Goal: Check status: Check status

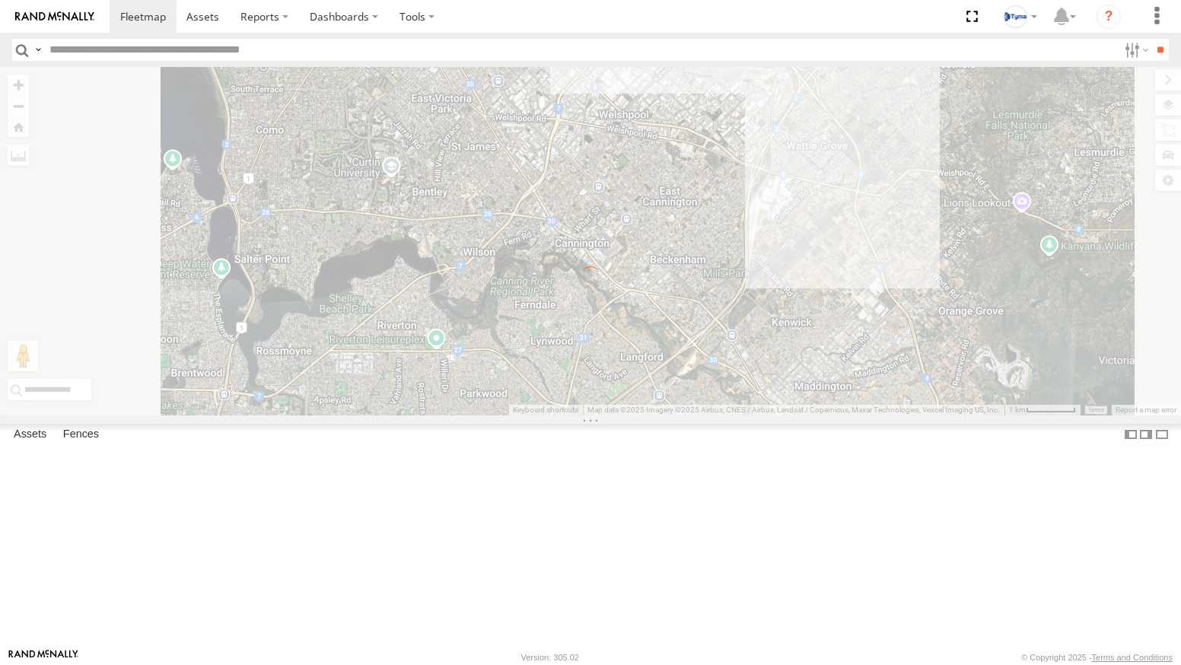
click at [0, 0] on label "×" at bounding box center [0, 0] width 0 height 0
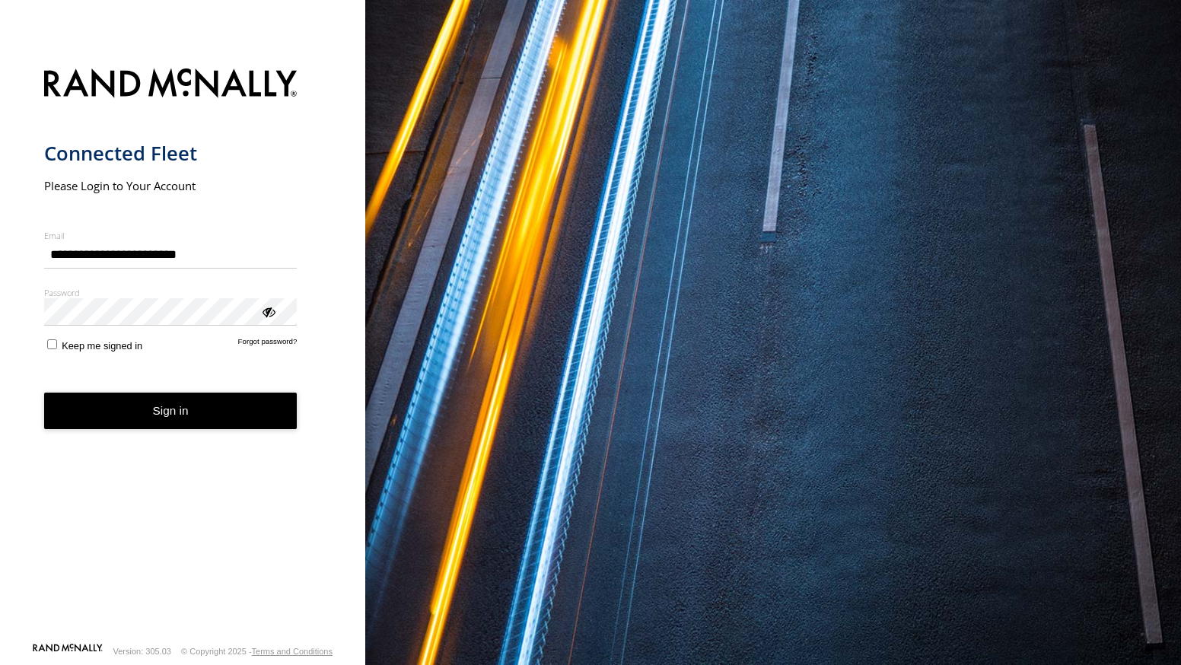
click at [99, 403] on button "Sign in" at bounding box center [170, 411] width 253 height 37
click at [62, 342] on span "Keep me signed in" at bounding box center [102, 345] width 81 height 11
click at [90, 412] on button "Sign in" at bounding box center [170, 411] width 253 height 37
click at [100, 414] on button "Sign in" at bounding box center [170, 411] width 253 height 37
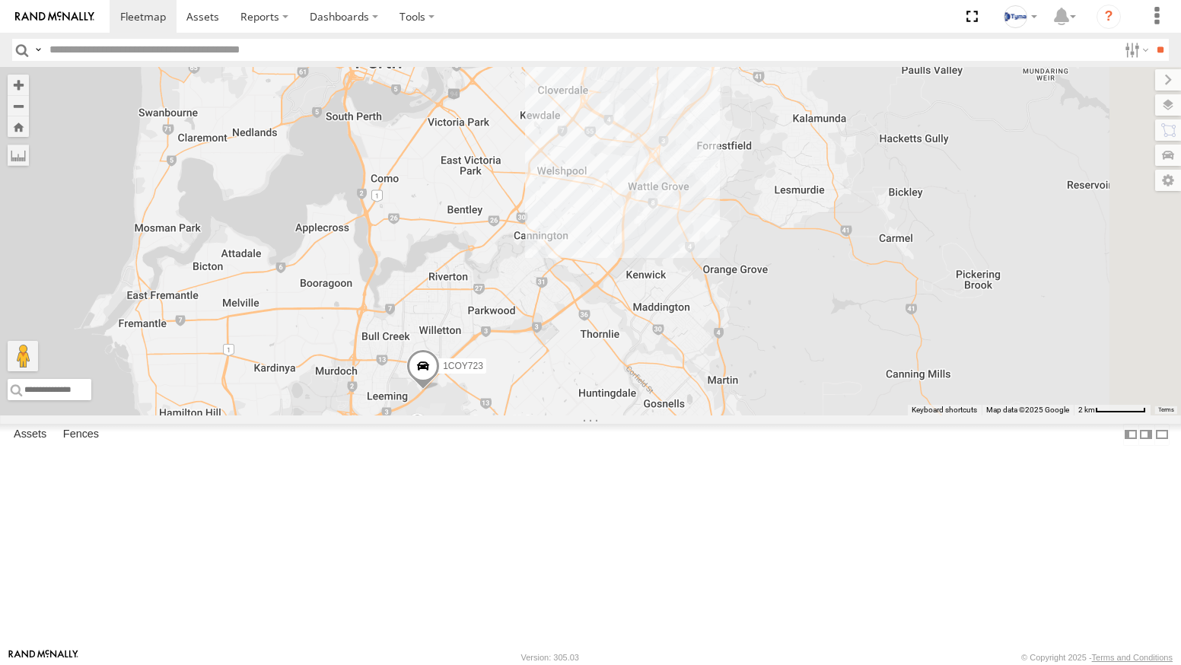
drag, startPoint x: 826, startPoint y: 193, endPoint x: 768, endPoint y: 401, distance: 216.4
click at [756, 416] on div "1COY723 1CSK556" at bounding box center [590, 241] width 1181 height 349
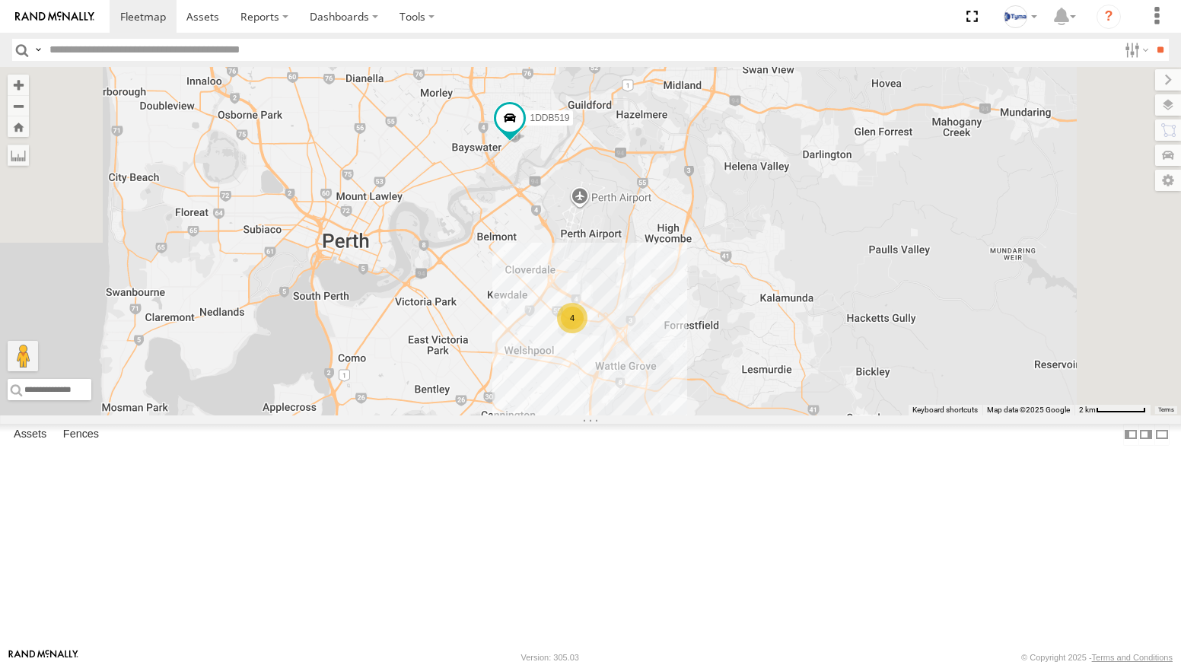
drag, startPoint x: 751, startPoint y: 144, endPoint x: 725, endPoint y: 301, distance: 159.7
click at [725, 301] on div "1COY723 1CSK556 4 1DDB519" at bounding box center [590, 241] width 1181 height 349
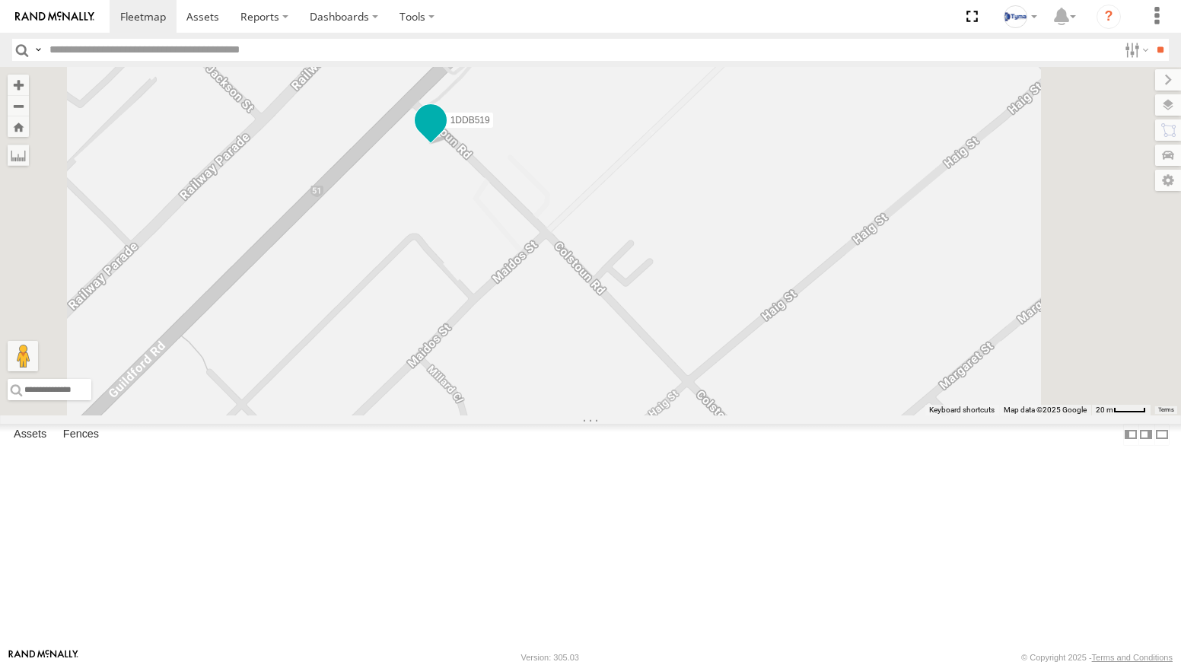
click at [445, 135] on span at bounding box center [430, 120] width 27 height 27
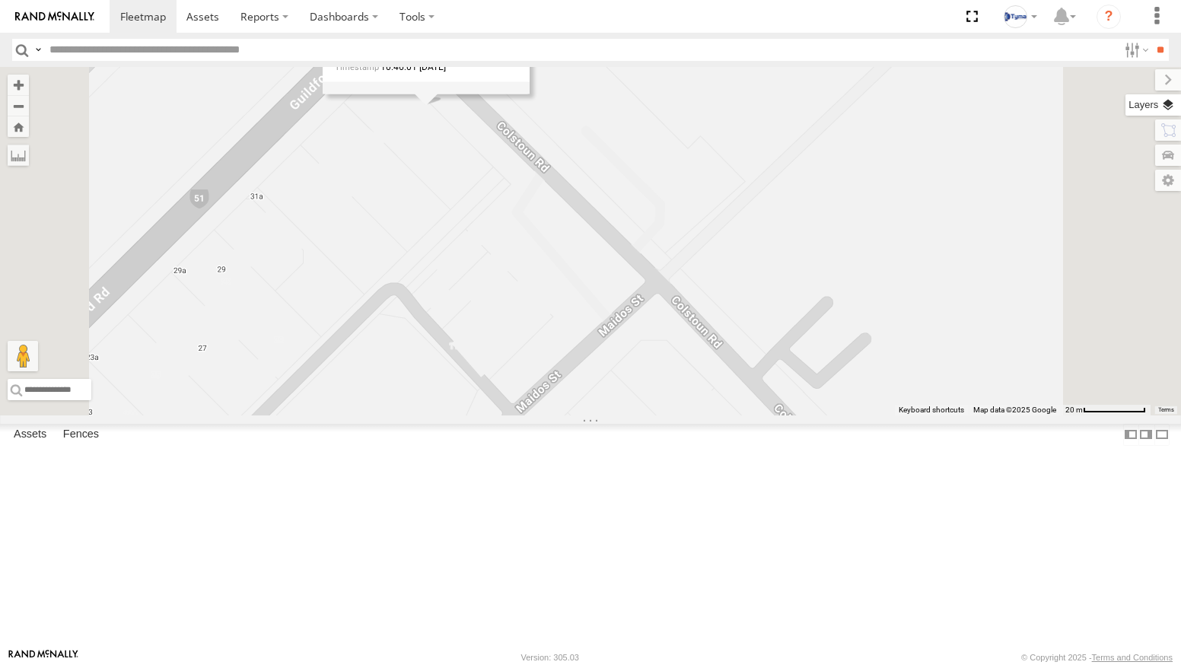
click at [1170, 107] on label at bounding box center [1154, 104] width 56 height 21
click at [0, 0] on span "Basemaps" at bounding box center [0, 0] width 0 height 0
click at [0, 0] on span "Satellite + Roadmap" at bounding box center [0, 0] width 0 height 0
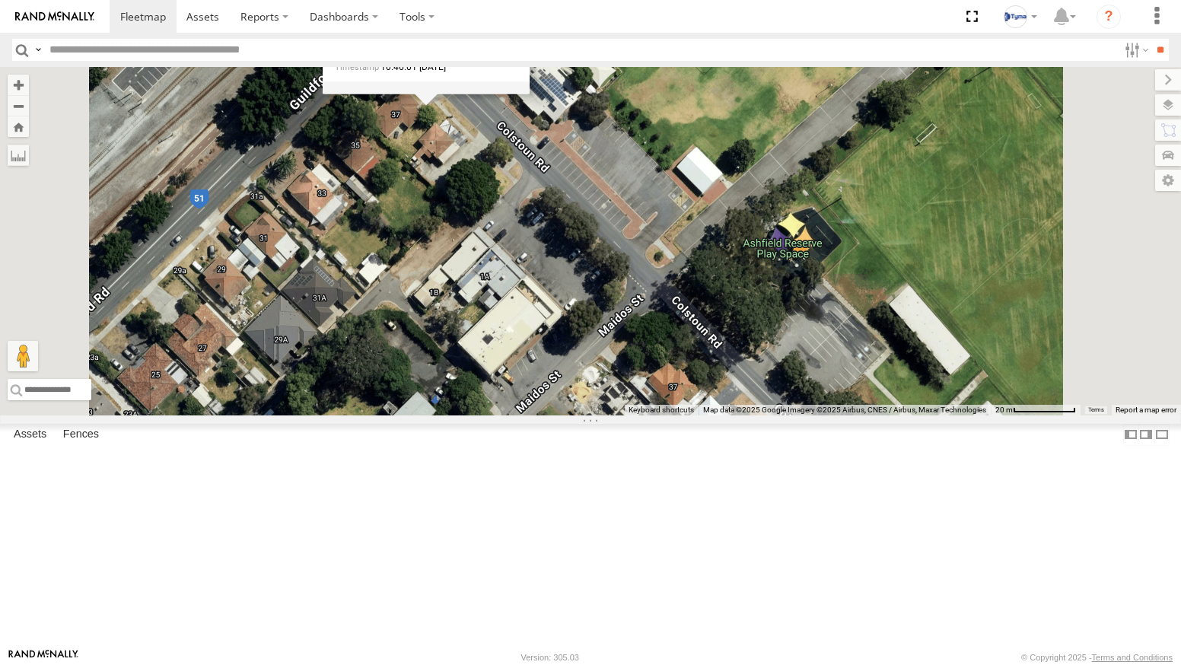
drag, startPoint x: 711, startPoint y: 244, endPoint x: 717, endPoint y: 308, distance: 64.2
click at [717, 308] on div "1COY723 1CSK556 1DDB519 1DDB519 All Assets [GEOGRAPHIC_DATA] -31.91378 , 115.93…" at bounding box center [590, 241] width 1181 height 349
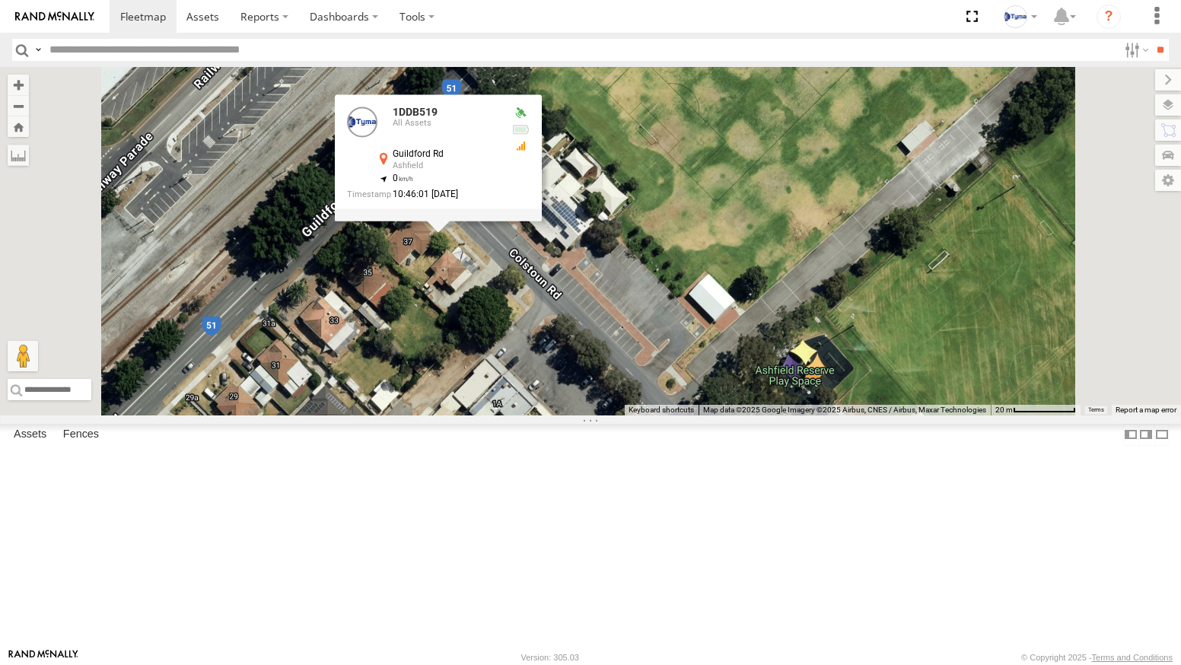
click at [724, 374] on div "1COY723 1CSK556 1DDB519 1DDB519 All Assets [GEOGRAPHIC_DATA] -31.91378 , 115.93…" at bounding box center [590, 241] width 1181 height 349
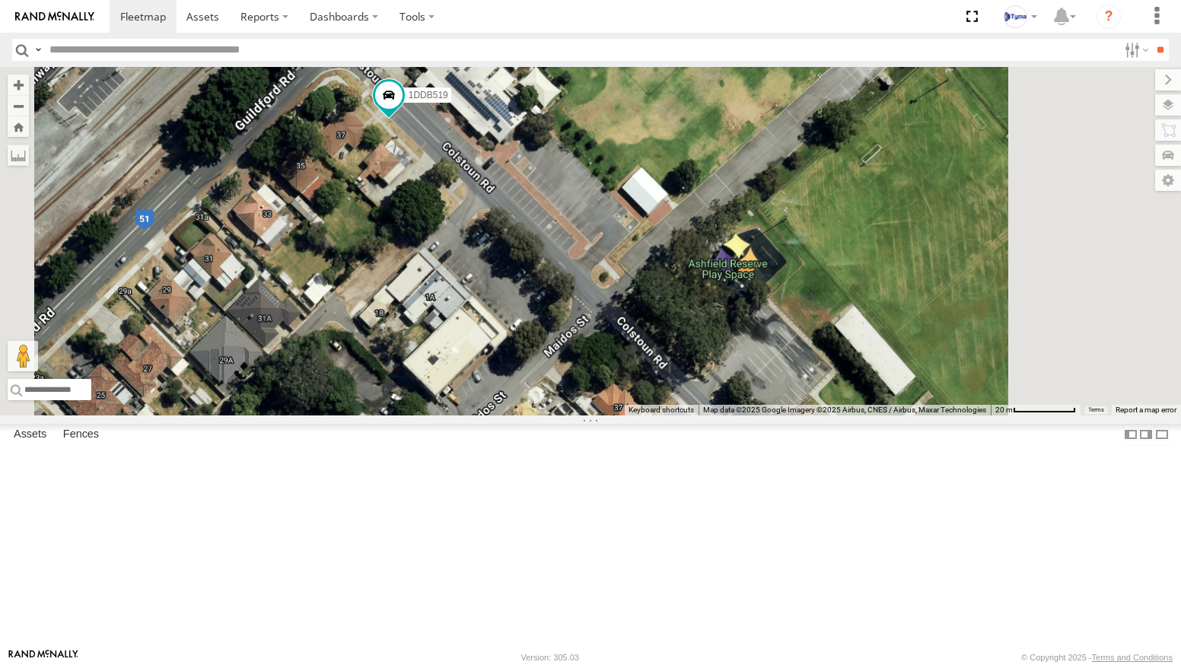
drag, startPoint x: 716, startPoint y: 459, endPoint x: 636, endPoint y: 323, distance: 158.3
click at [639, 317] on div "1COY723 1CSK556 1DDB519" at bounding box center [590, 241] width 1181 height 349
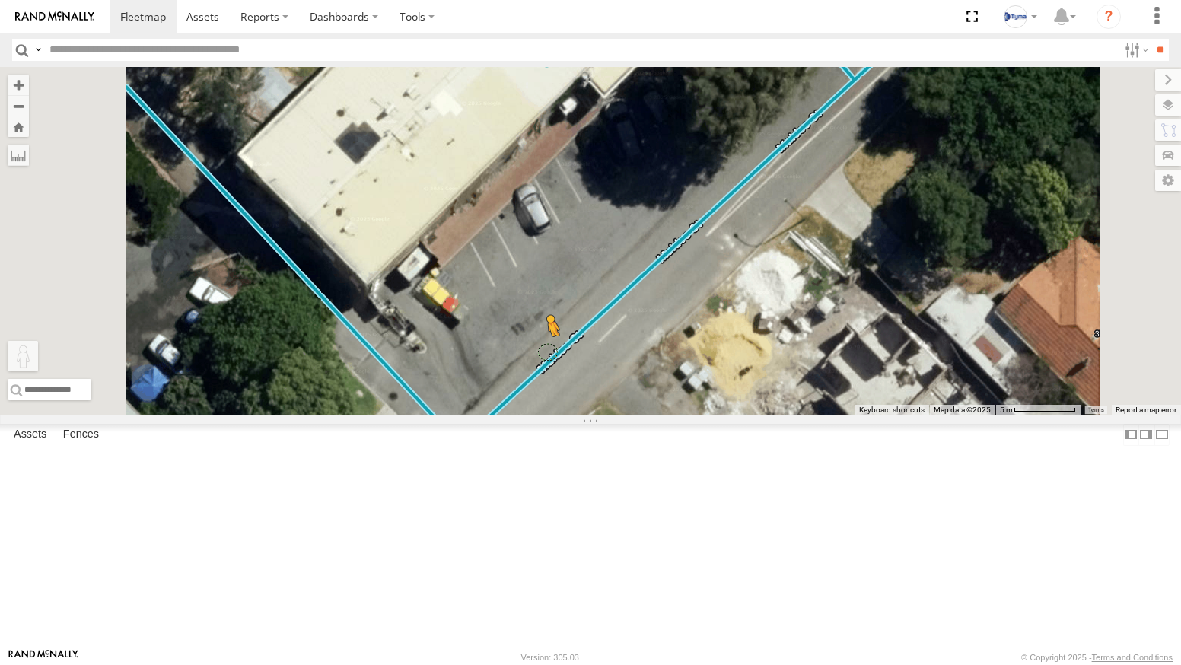
drag, startPoint x: 413, startPoint y: 579, endPoint x: 741, endPoint y: 467, distance: 346.9
click at [741, 416] on div "1COY723 1CSK556 1DDB519 To activate drag with keyboard, press Alt + Enter. Once…" at bounding box center [590, 241] width 1181 height 349
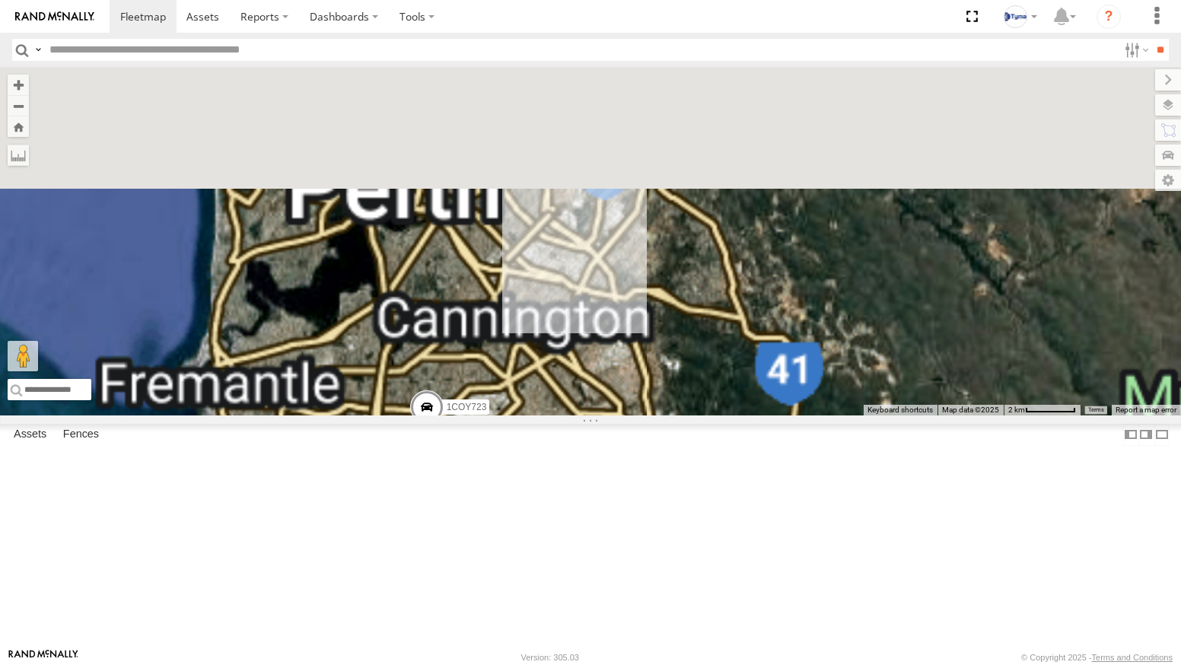
drag, startPoint x: 688, startPoint y: 158, endPoint x: 684, endPoint y: 532, distance: 373.7
click at [680, 416] on div "1COY723 1CSK556" at bounding box center [590, 241] width 1181 height 349
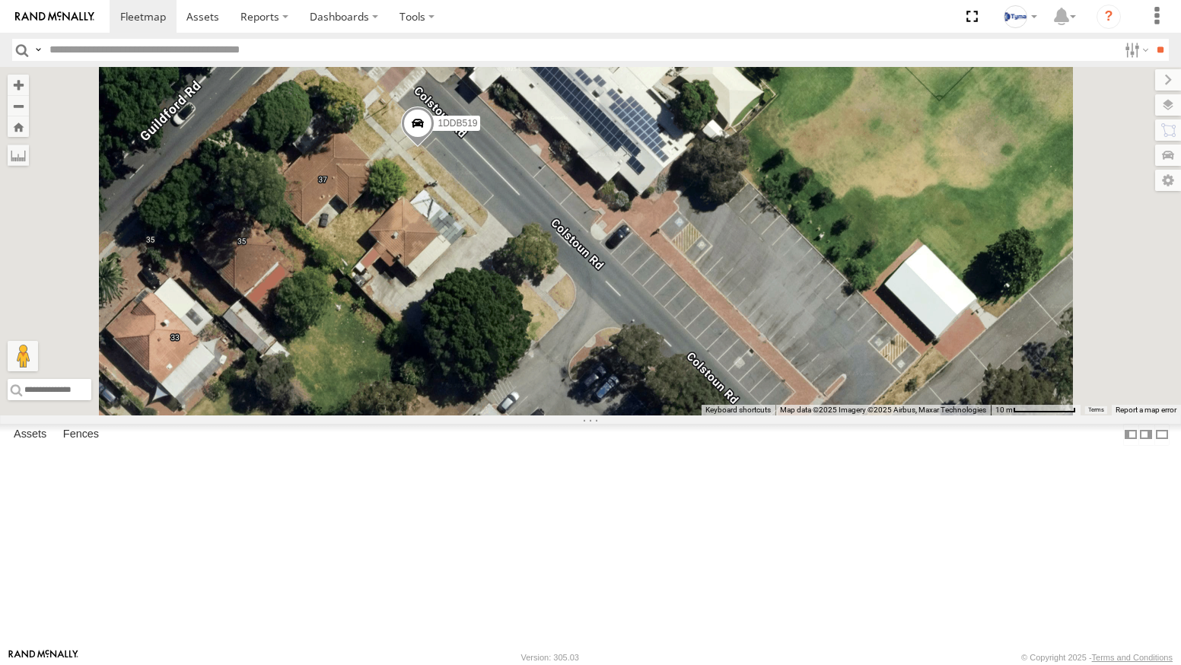
drag, startPoint x: 483, startPoint y: 495, endPoint x: 642, endPoint y: 237, distance: 302.7
click at [645, 236] on div "1COY723 1CSK556 1DDB519 Keyboard shortcuts Map Data Map data ©2025 Imagery ©202…" at bounding box center [590, 241] width 1181 height 349
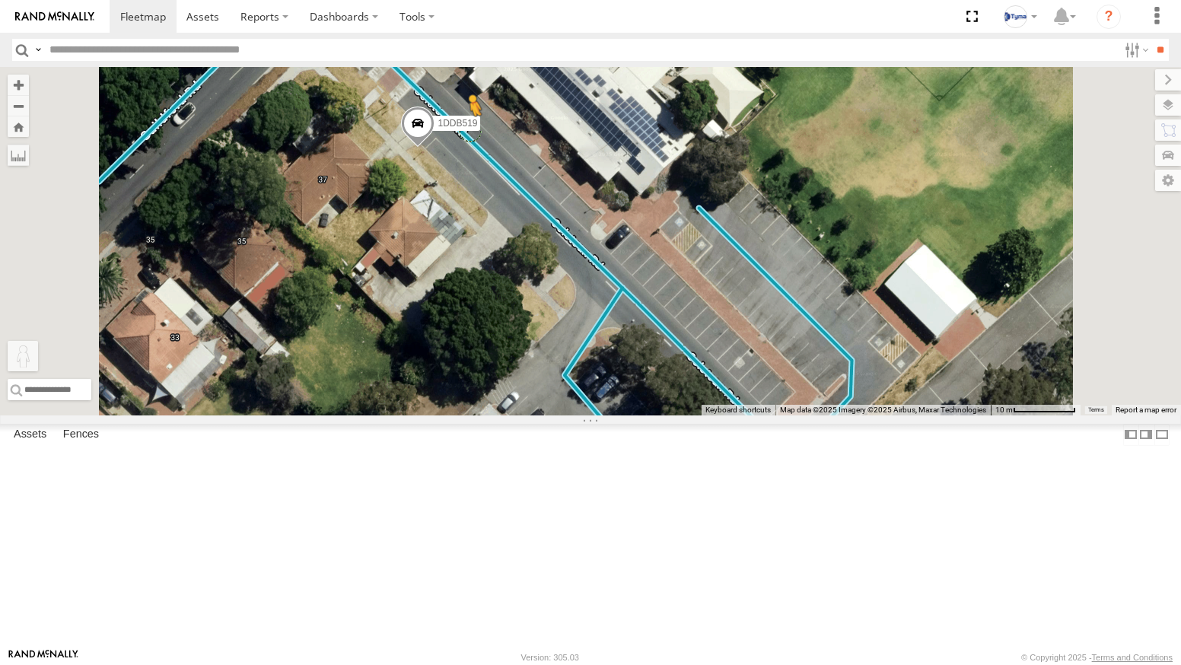
drag, startPoint x: 411, startPoint y: 583, endPoint x: 662, endPoint y: 245, distance: 421.1
click at [662, 245] on div "1COY723 1CSK556 1DDB519 To activate drag with keyboard, press Alt + Enter. Once…" at bounding box center [590, 241] width 1181 height 349
